Goal: Information Seeking & Learning: Learn about a topic

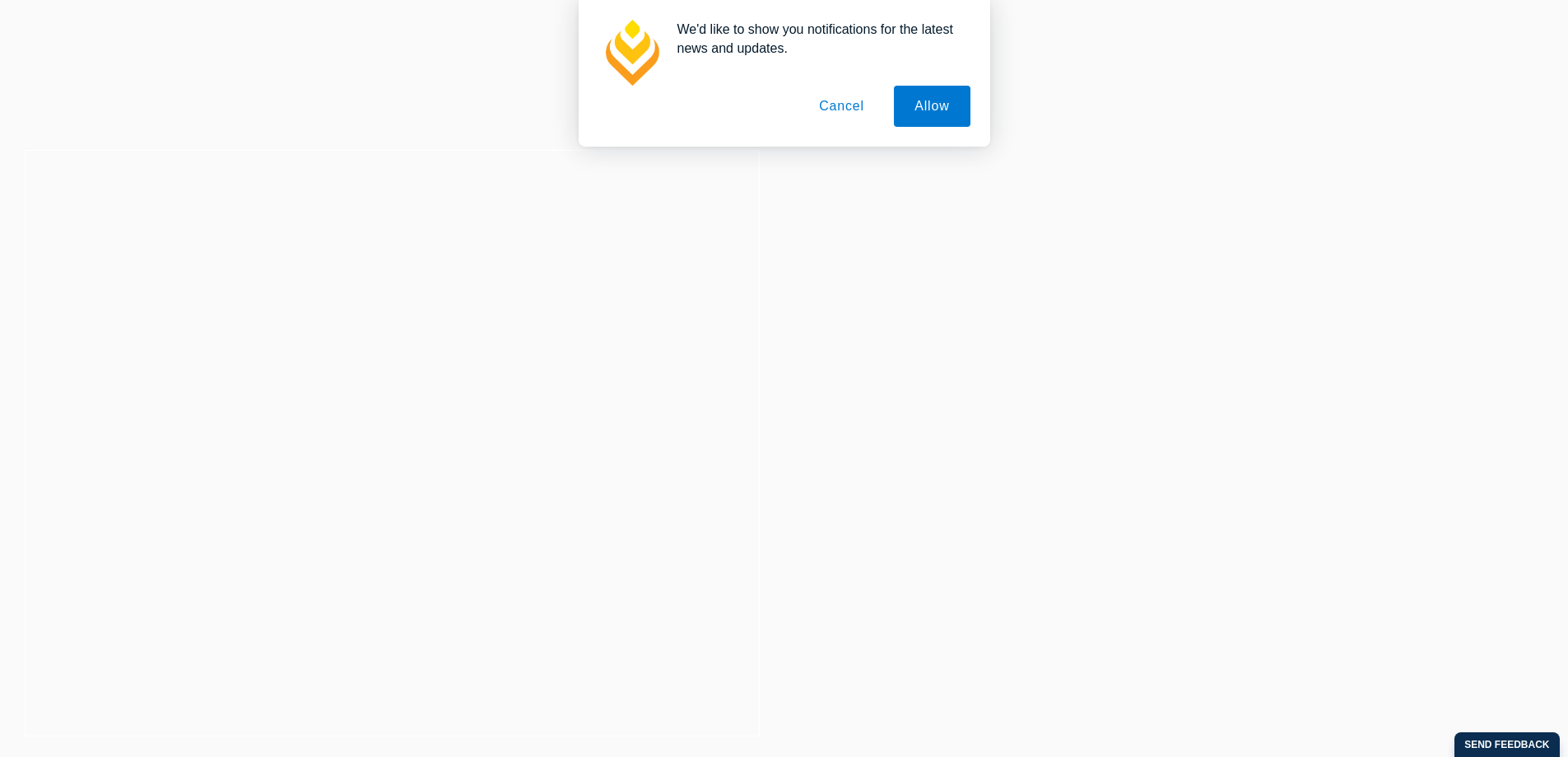
click at [847, 103] on button "Cancel" at bounding box center [841, 106] width 86 height 41
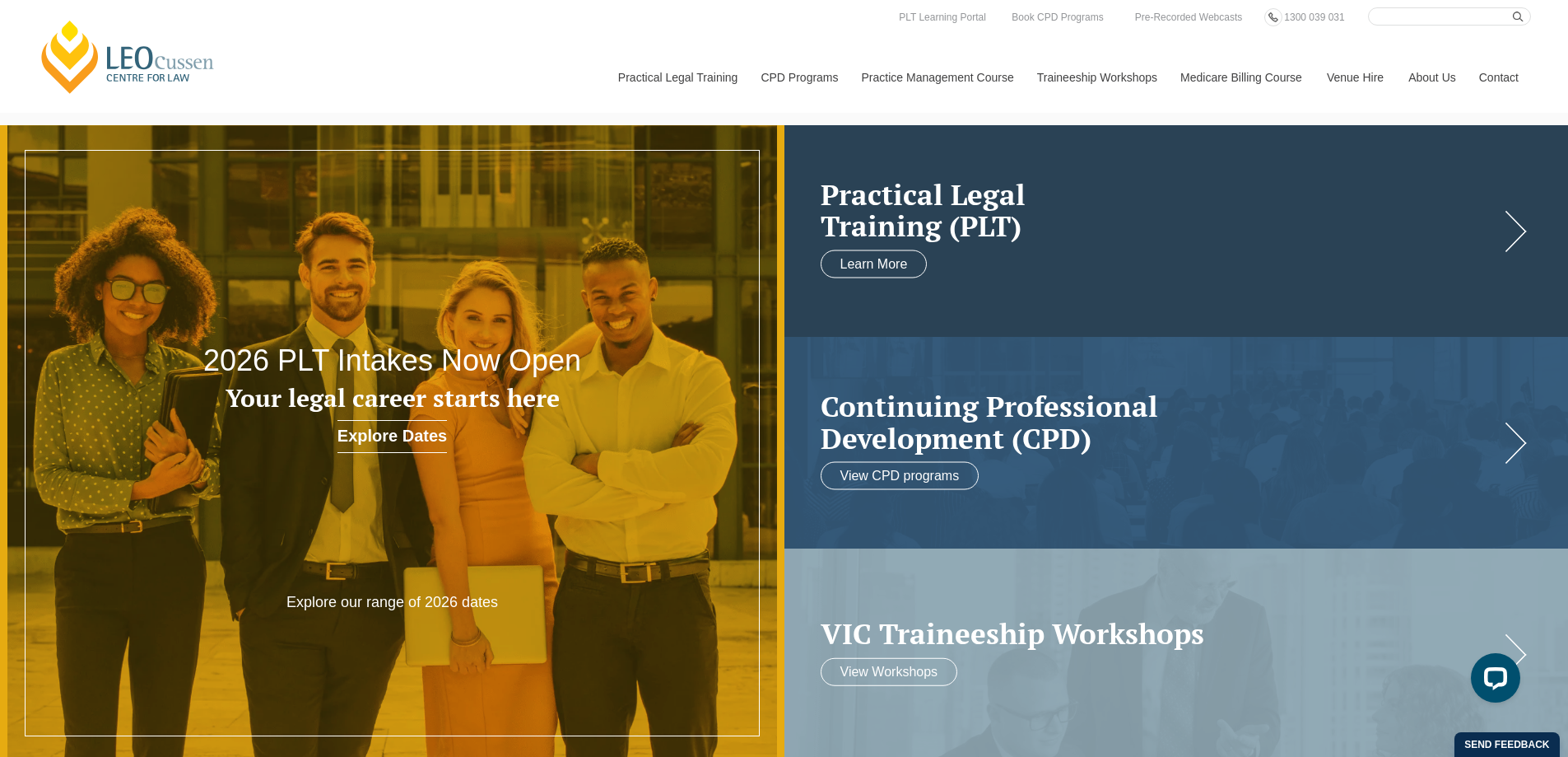
click at [1121, 252] on link at bounding box center [1176, 231] width 784 height 212
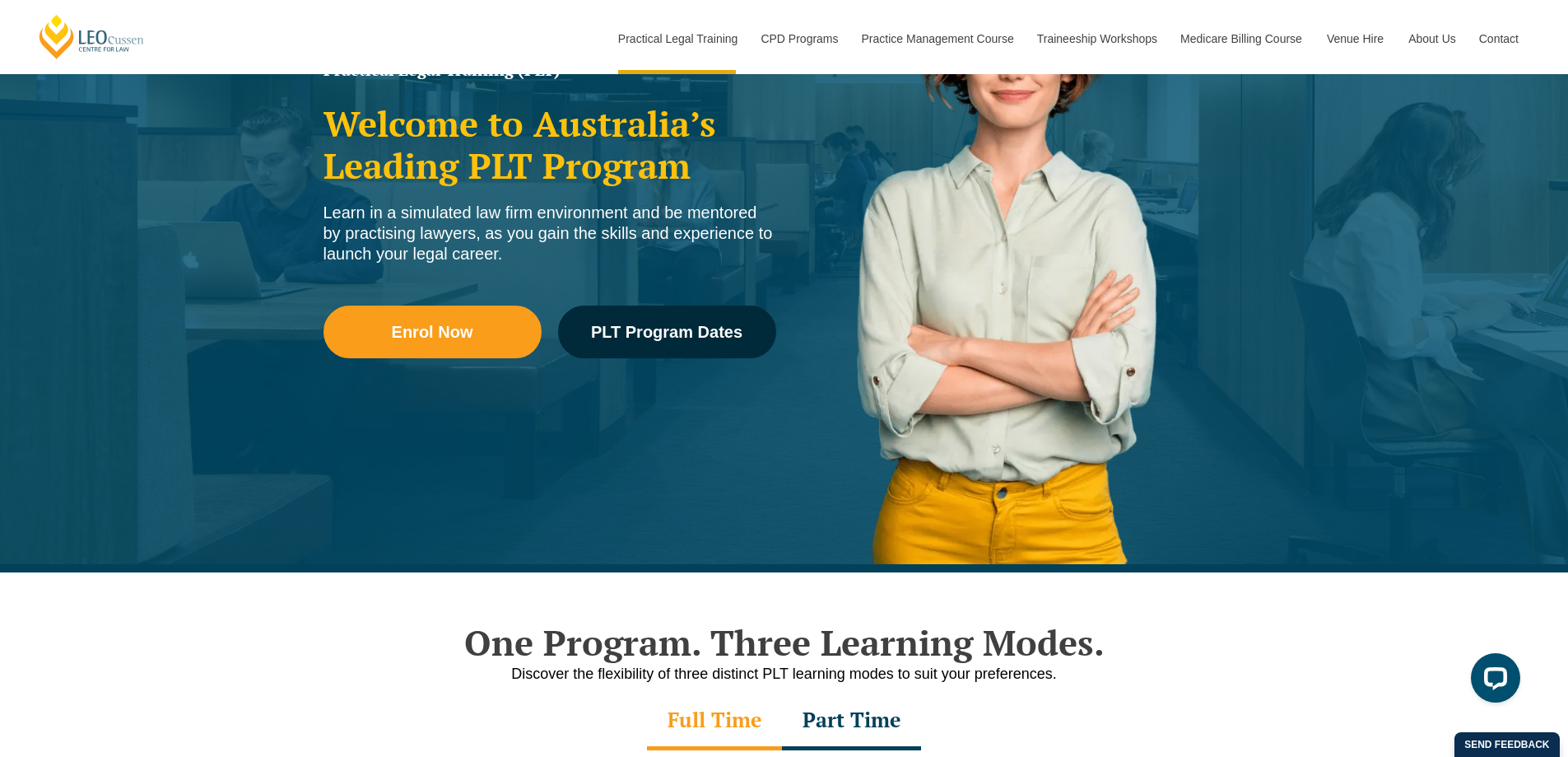
scroll to position [264, 0]
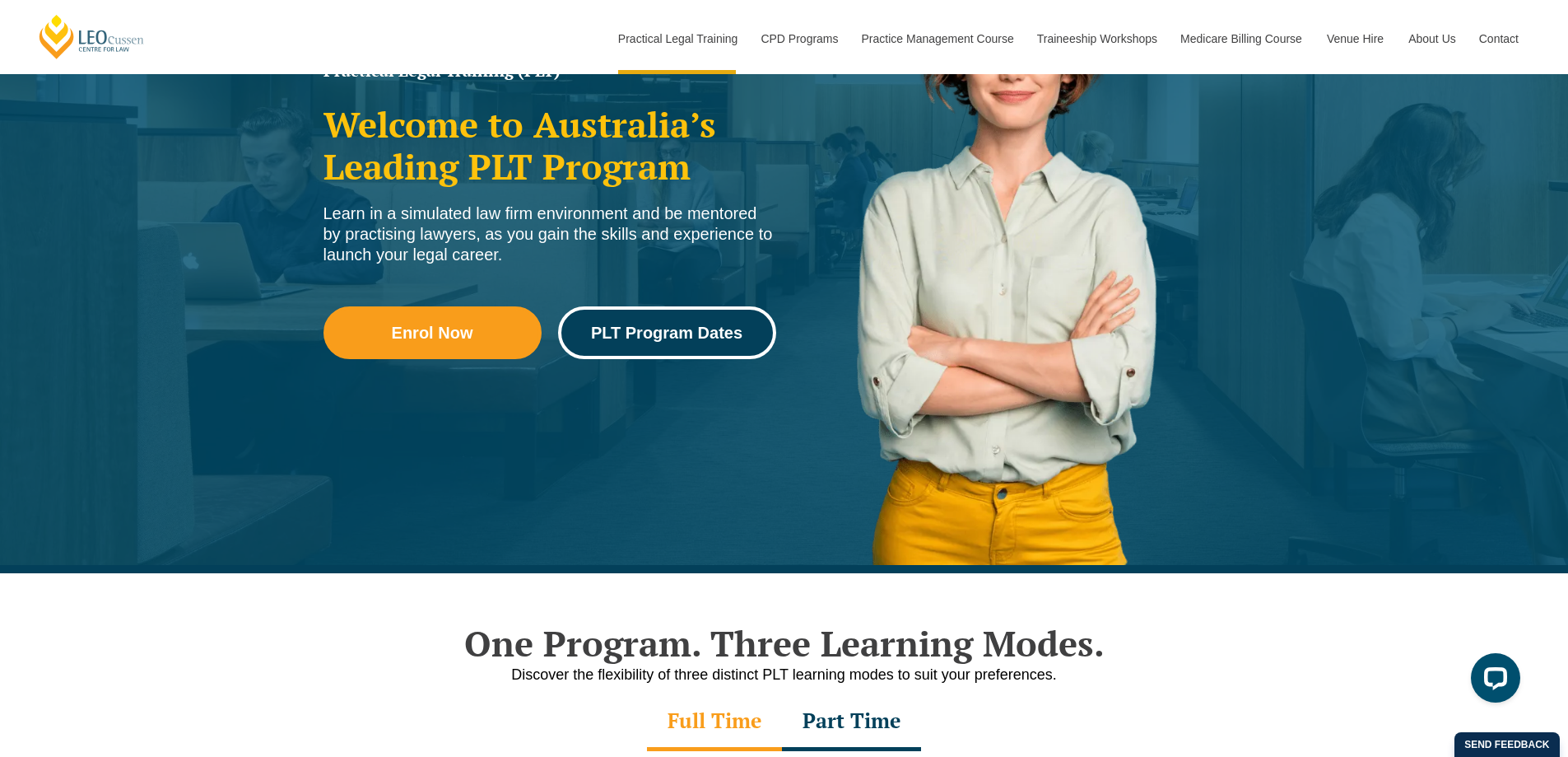
click at [676, 340] on span "PLT Program Dates" at bounding box center [666, 333] width 151 height 16
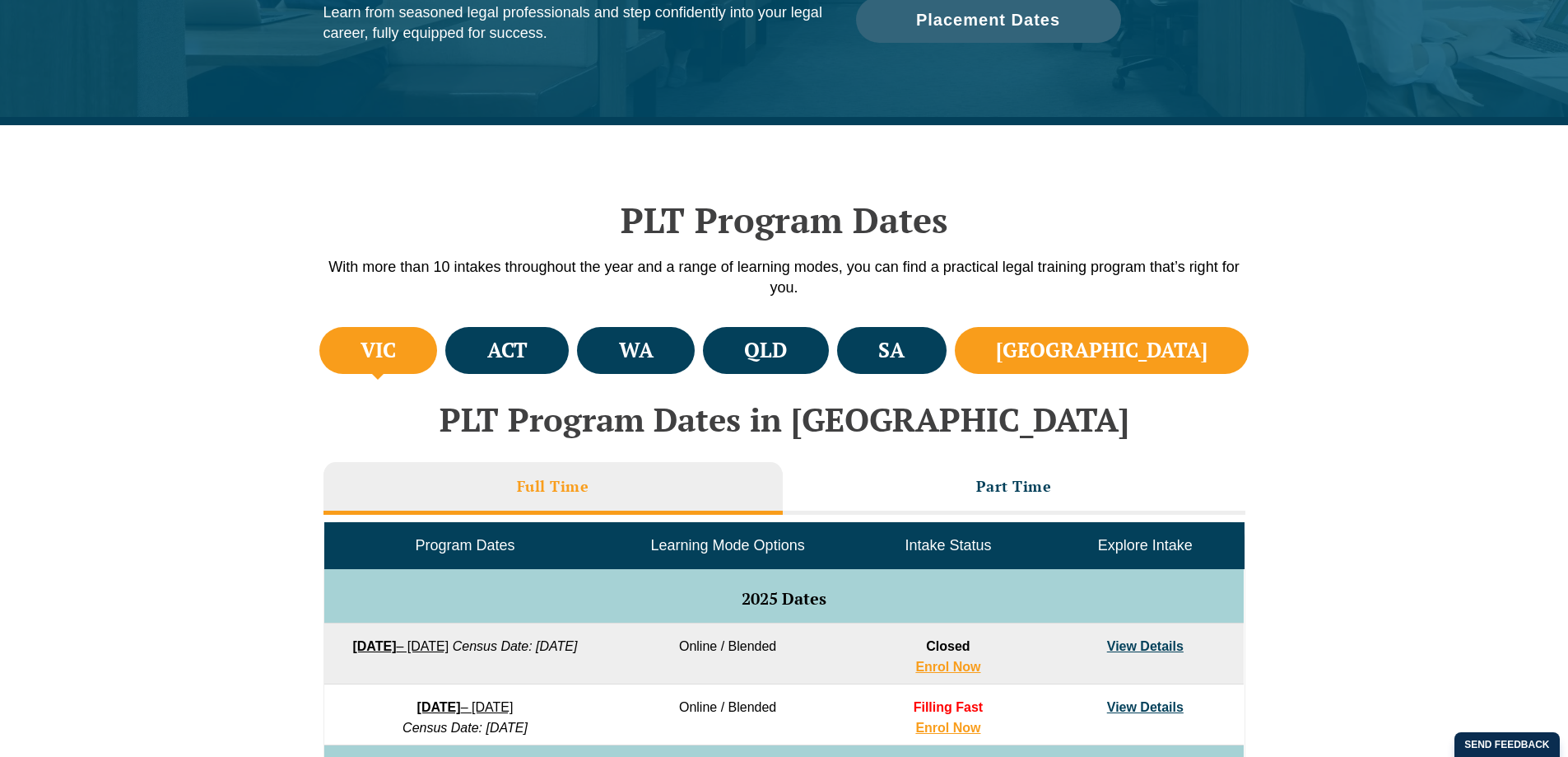
click at [1160, 353] on h4 "NSW" at bounding box center [1101, 351] width 212 height 27
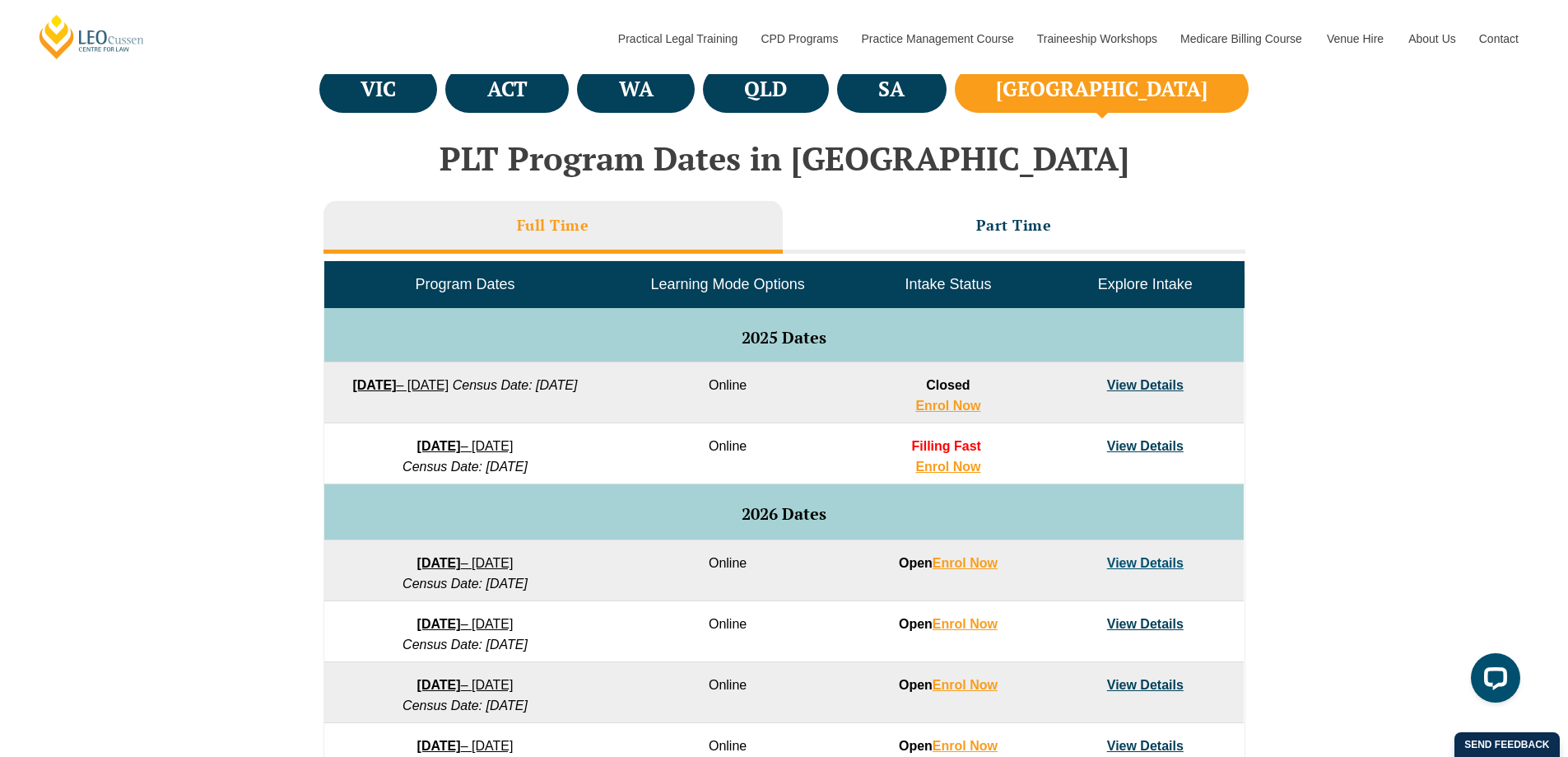
scroll to position [629, 0]
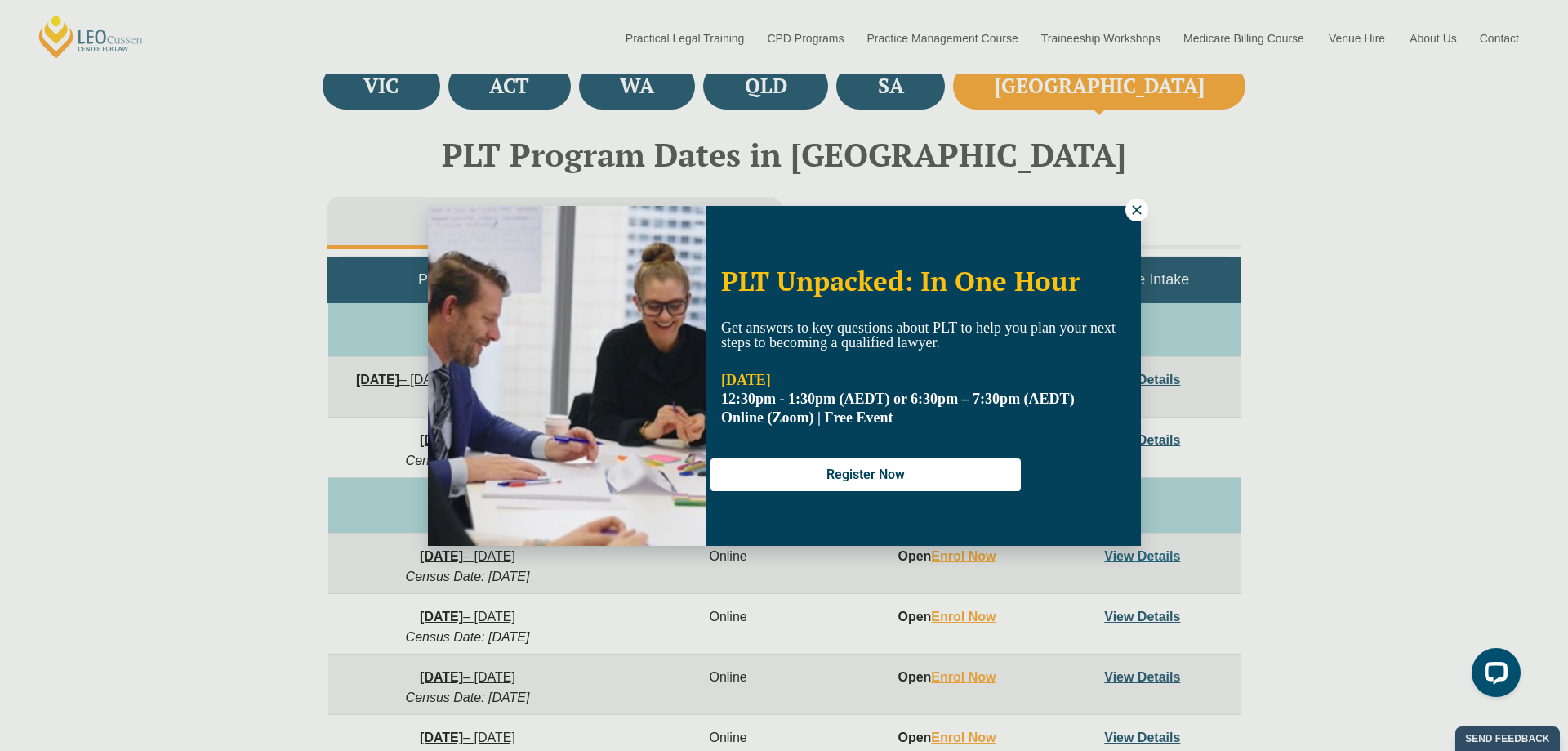
click at [1134, 212] on icon at bounding box center [1136, 209] width 9 height 9
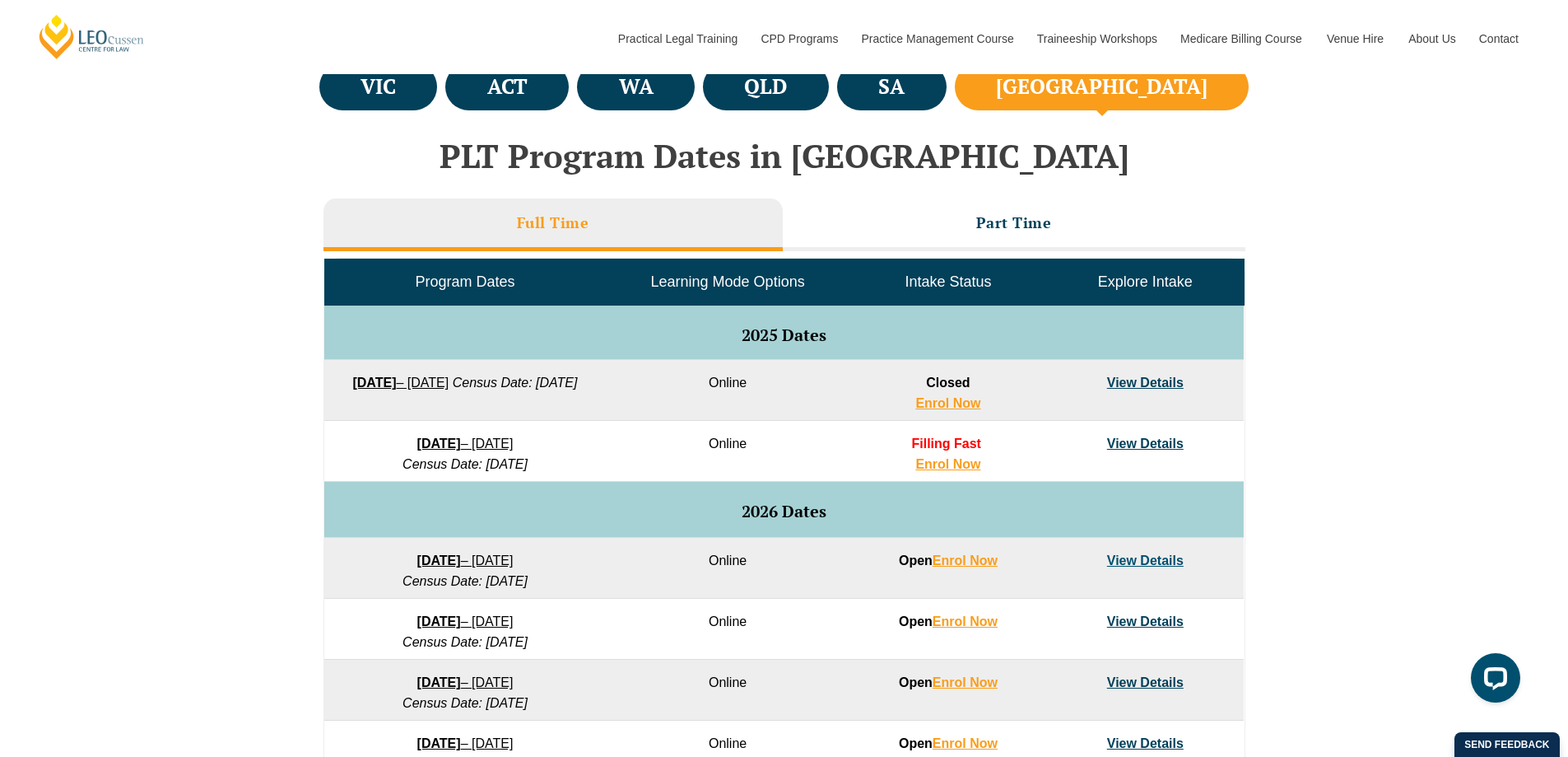
click at [1127, 439] on link "View Details" at bounding box center [1145, 443] width 77 height 14
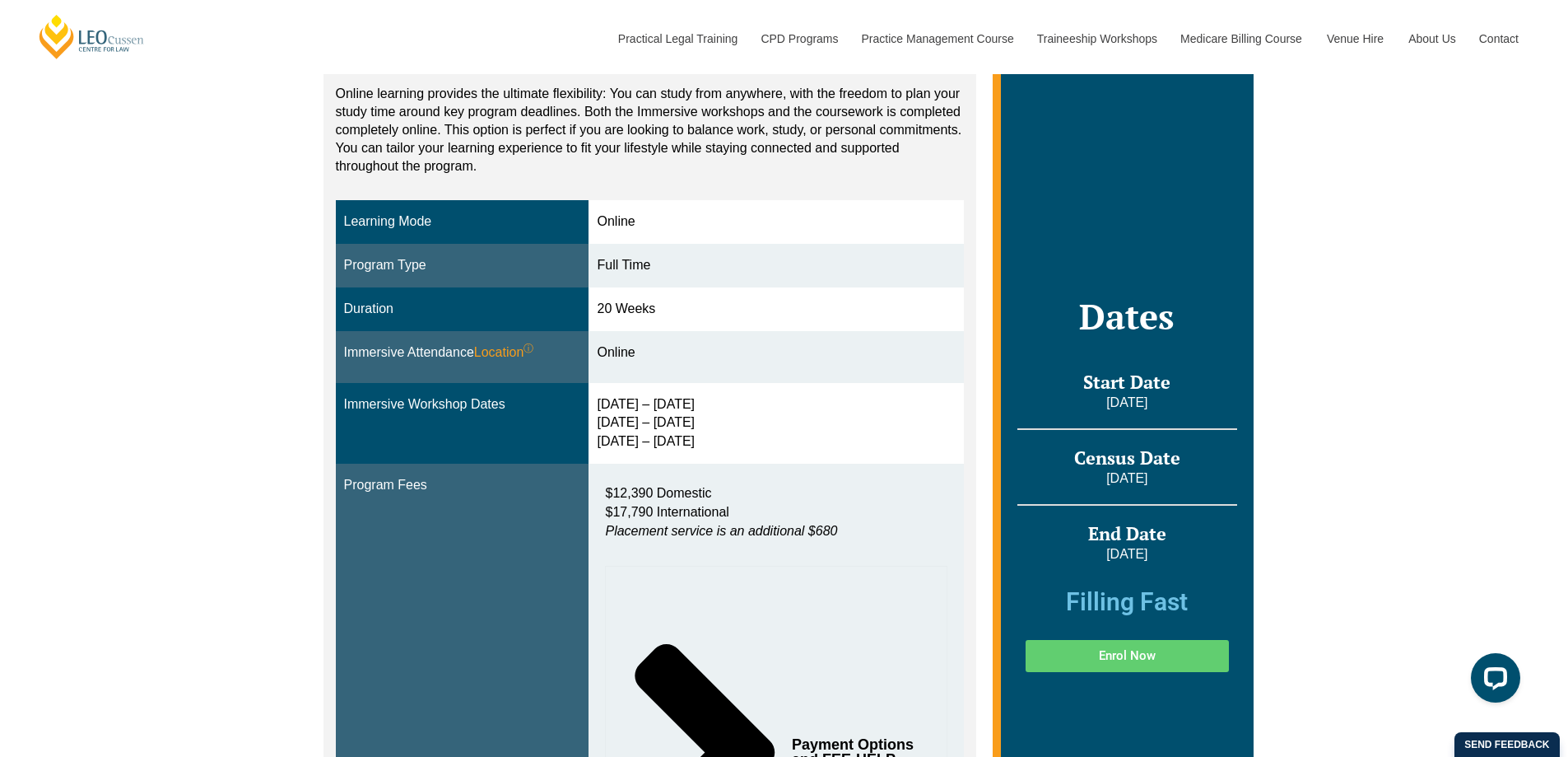
scroll to position [351, 0]
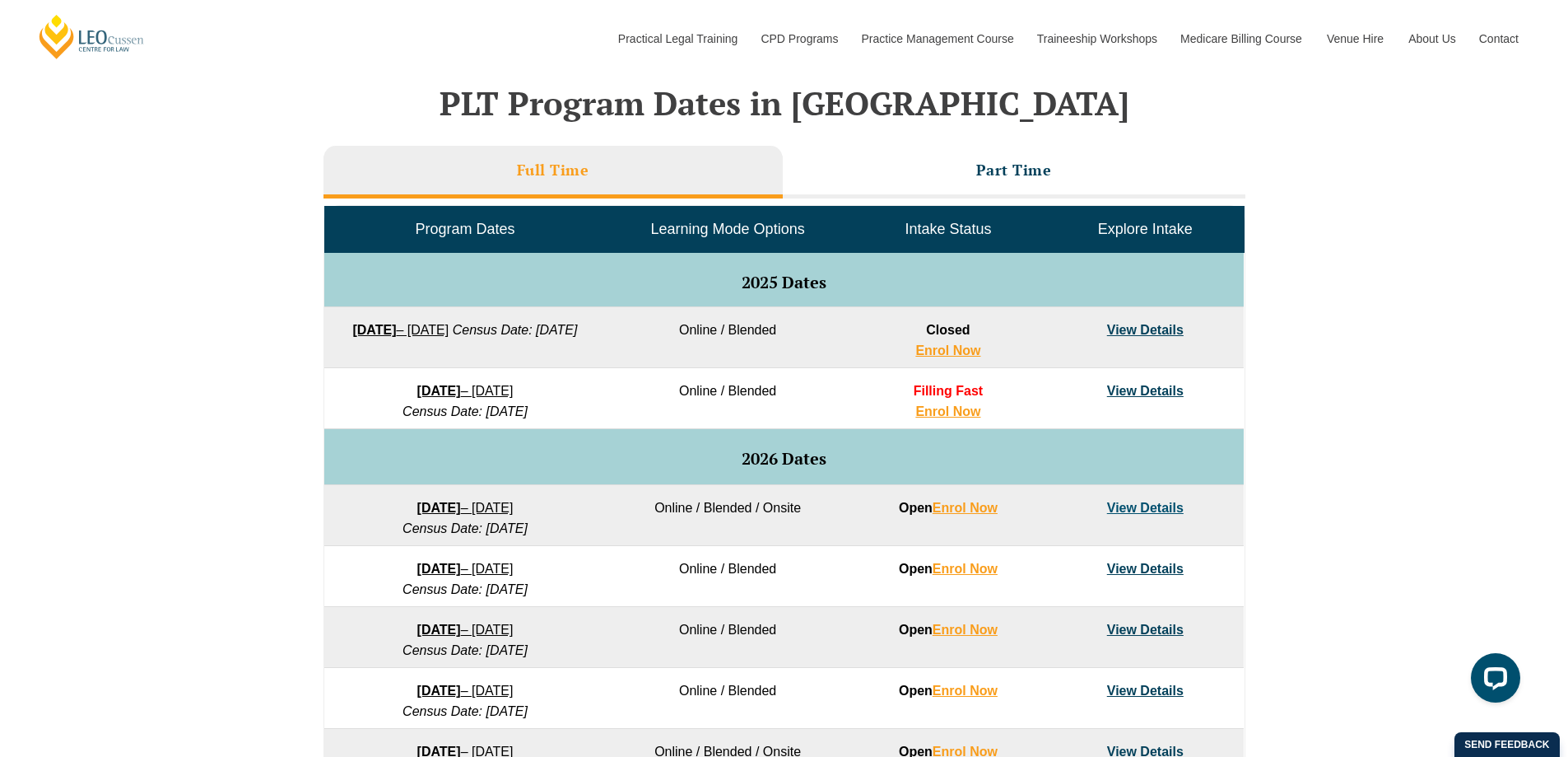
scroll to position [681, 0]
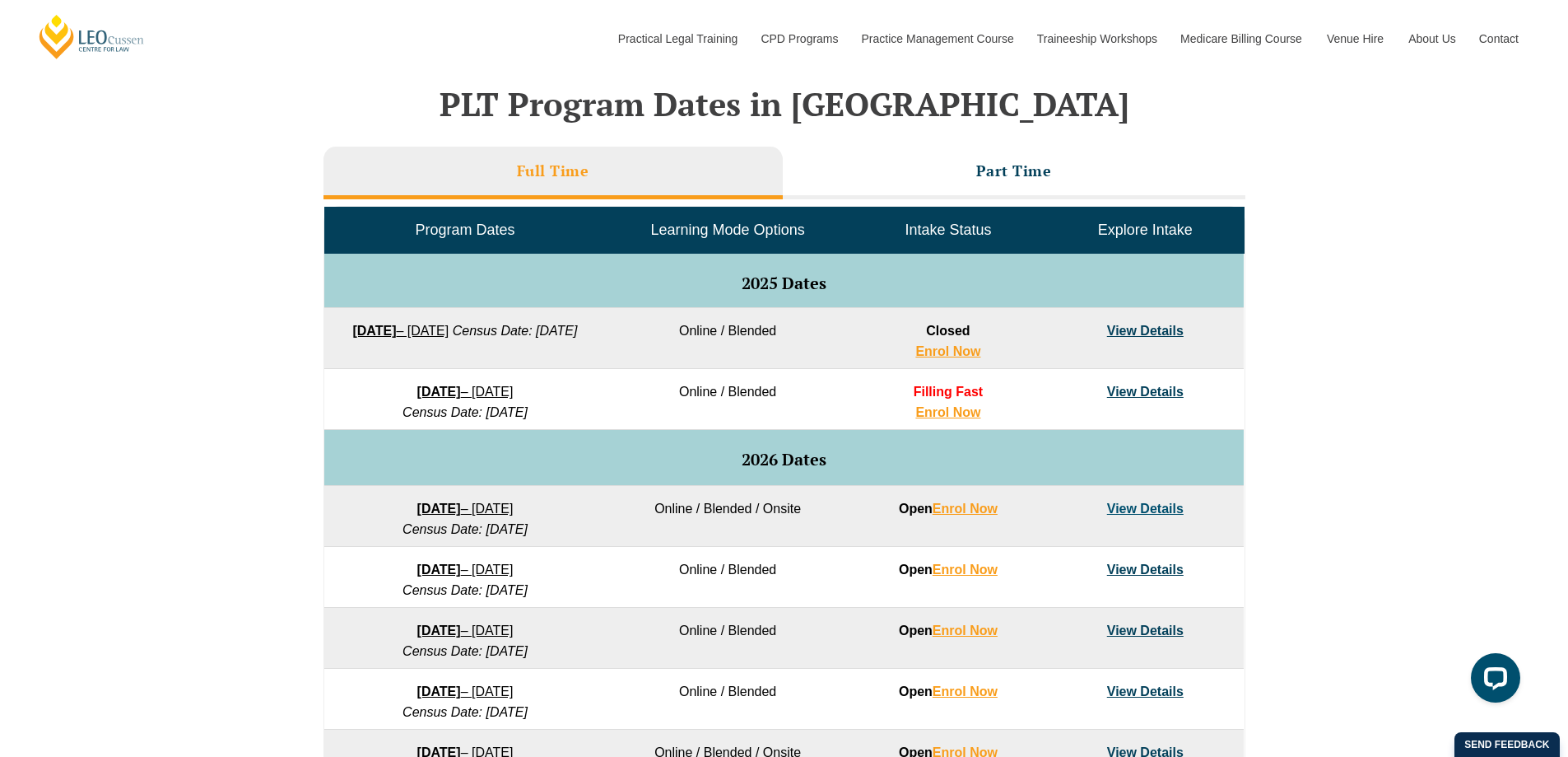
click at [1148, 326] on link "View Details" at bounding box center [1145, 331] width 77 height 14
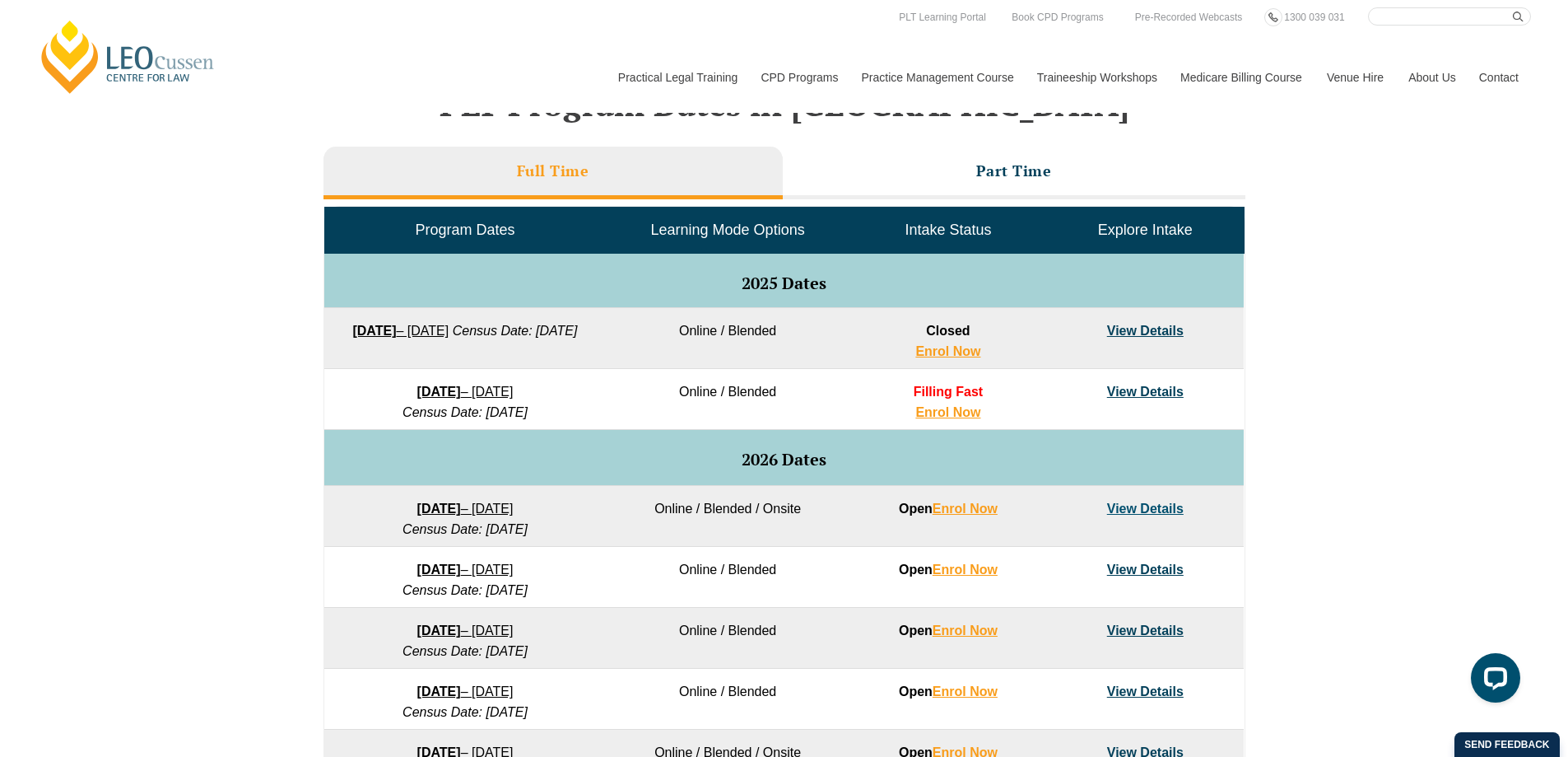
click at [1362, 566] on div "VIC ACT WA QLD SA NSW PLT Program Dates in Victoria Full Time Part Time Program…" at bounding box center [784, 495] width 1568 height 976
click at [1156, 387] on link "View Details" at bounding box center [1145, 392] width 77 height 14
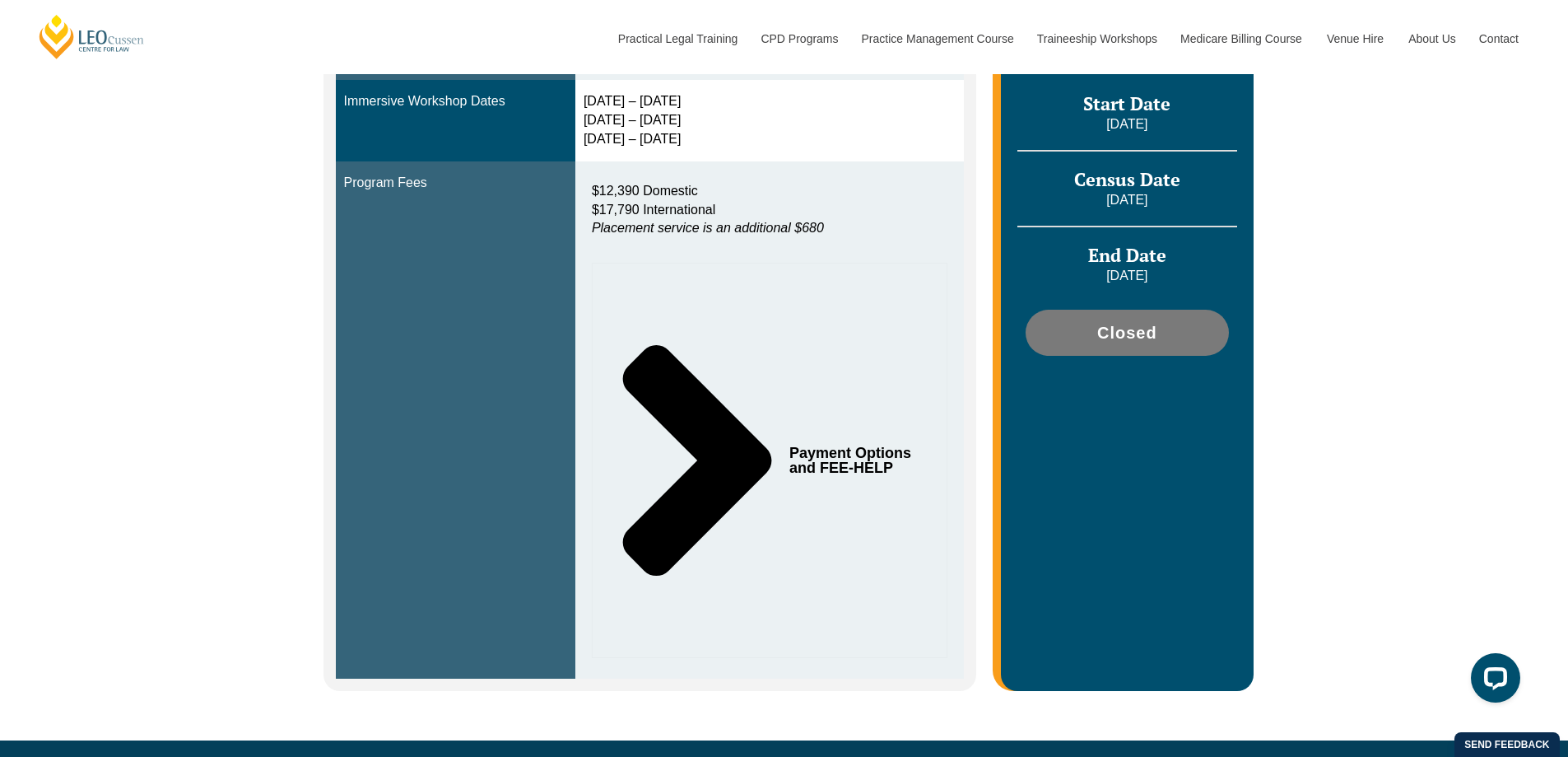
scroll to position [495, 0]
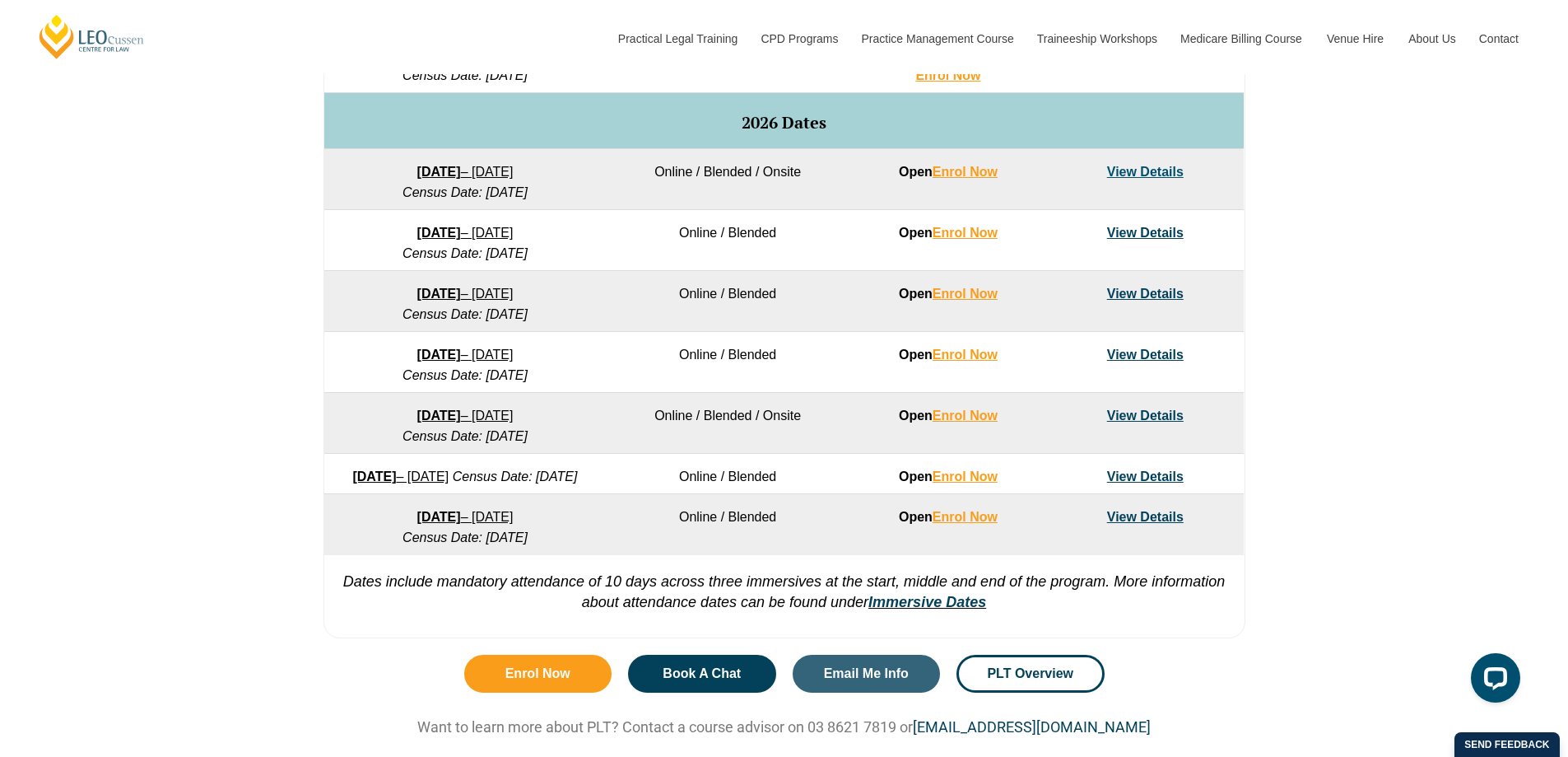
click at [1158, 524] on link "View Details" at bounding box center [1145, 517] width 77 height 14
